Goal: Information Seeking & Learning: Check status

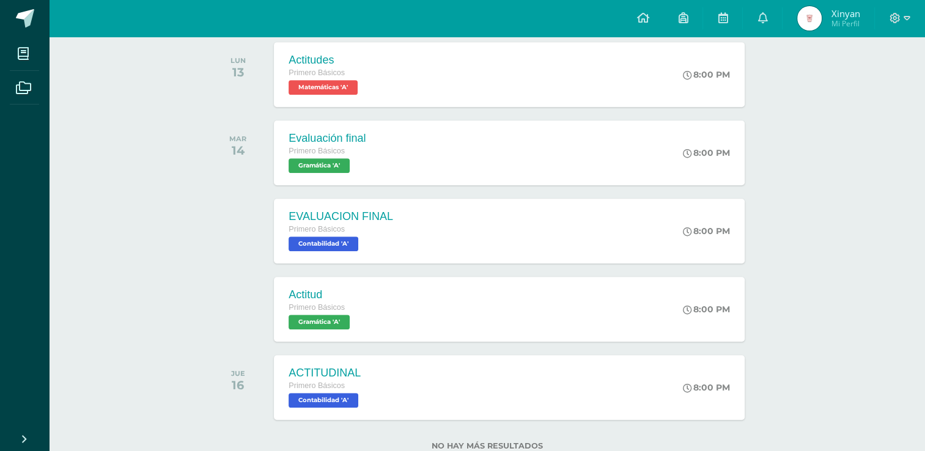
scroll to position [707, 0]
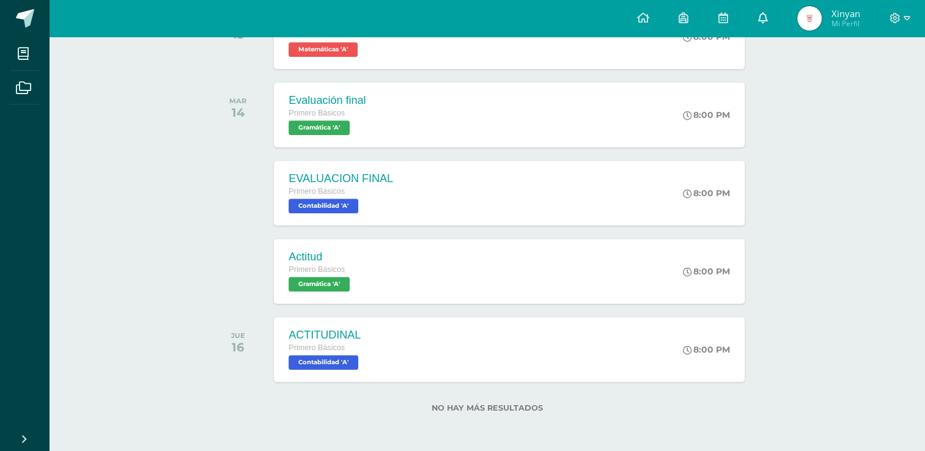
click at [765, 24] on span at bounding box center [763, 18] width 10 height 13
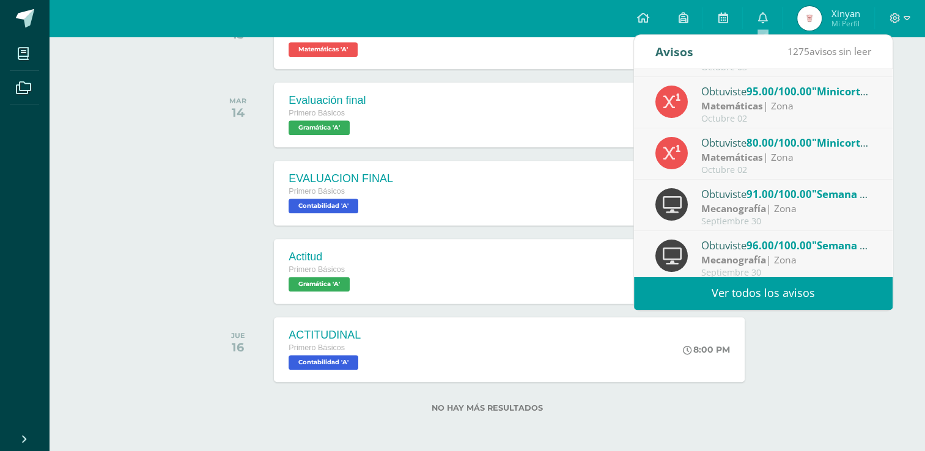
scroll to position [203, 0]
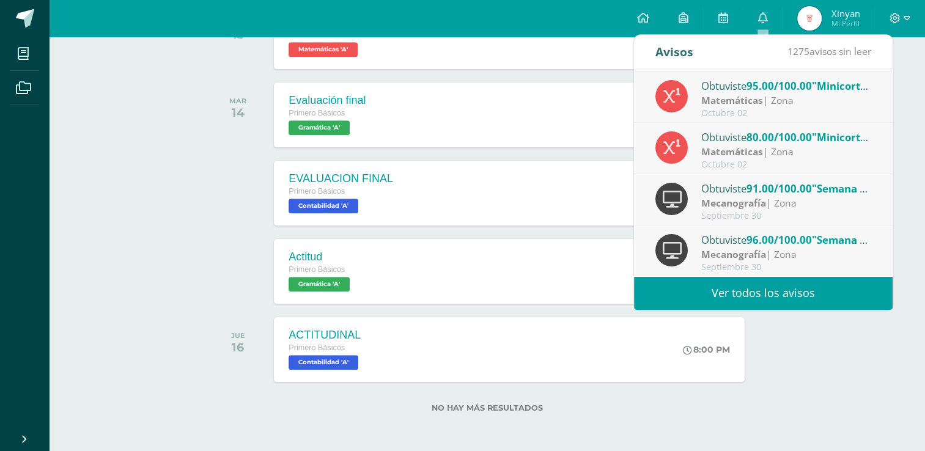
click at [766, 292] on link "Ver todos los avisos" at bounding box center [763, 293] width 259 height 34
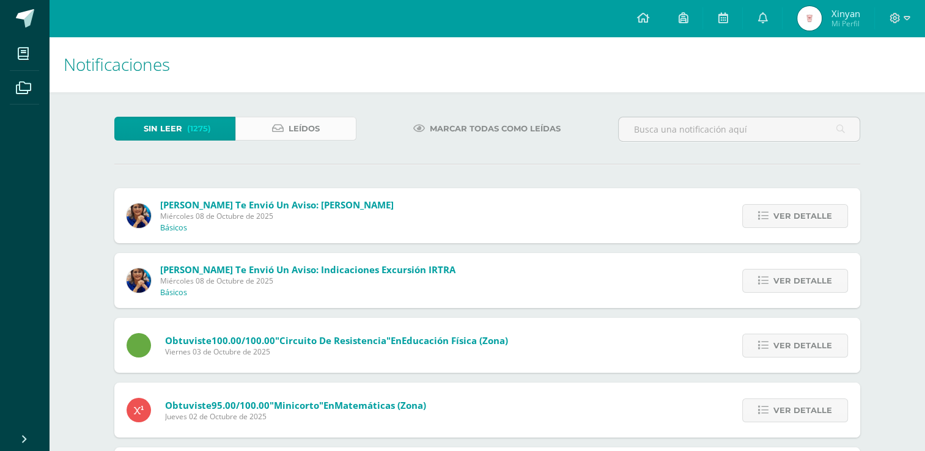
click at [294, 124] on span "Leídos" at bounding box center [304, 128] width 31 height 23
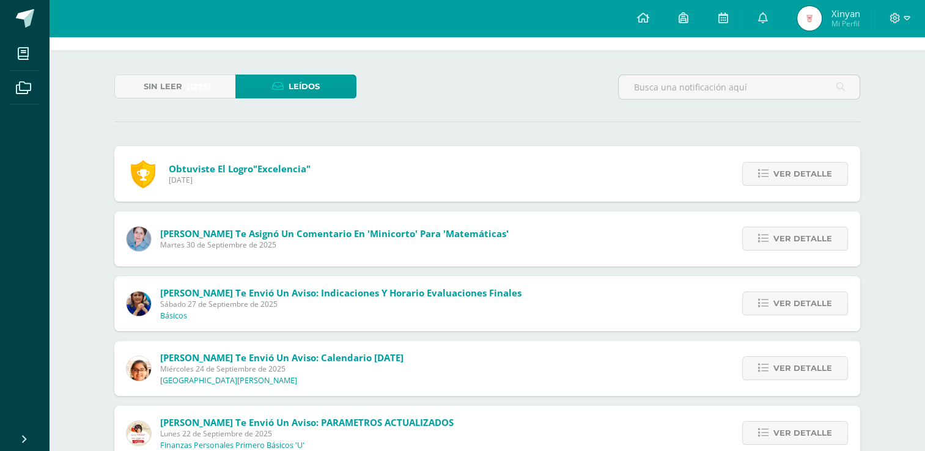
scroll to position [61, 0]
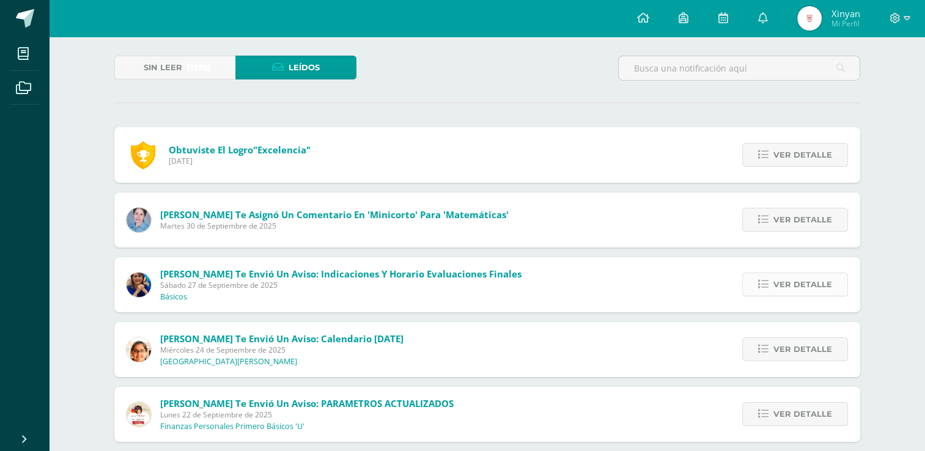
click at [765, 282] on icon at bounding box center [763, 285] width 10 height 10
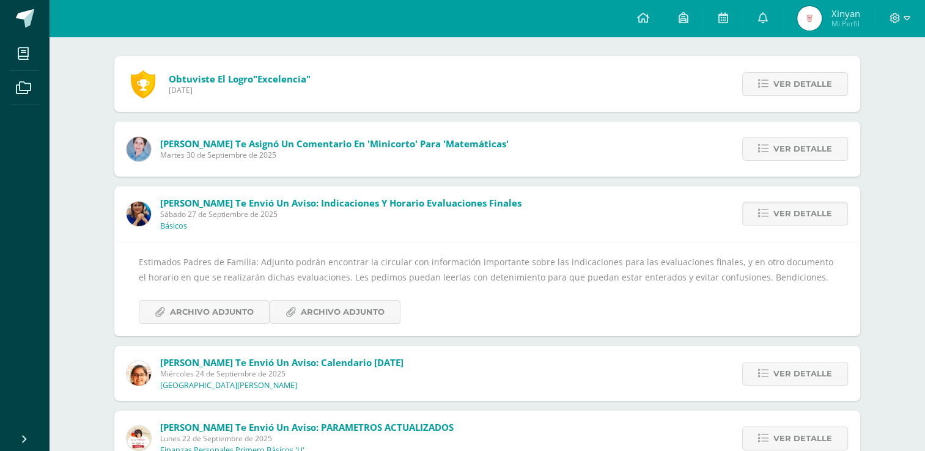
scroll to position [184, 0]
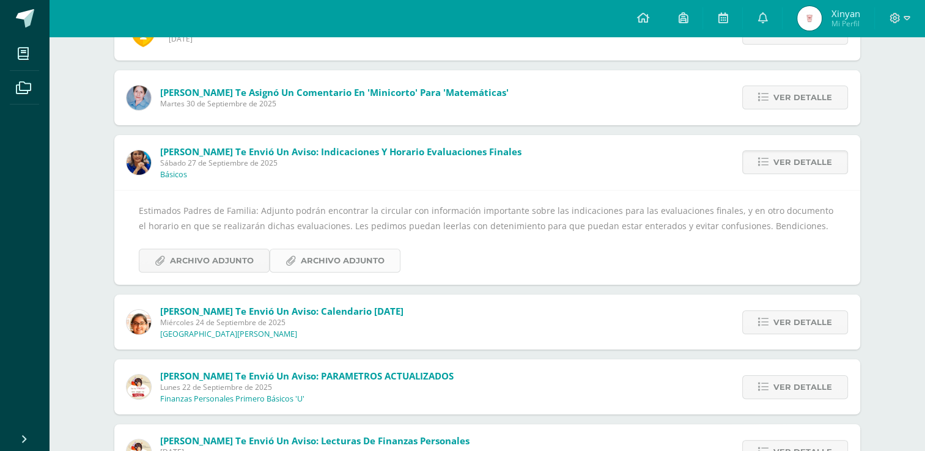
click at [307, 262] on span "Archivo Adjunto" at bounding box center [343, 261] width 84 height 23
click at [208, 264] on span "Archivo Adjunto" at bounding box center [212, 261] width 84 height 23
